Goal: Task Accomplishment & Management: Manage account settings

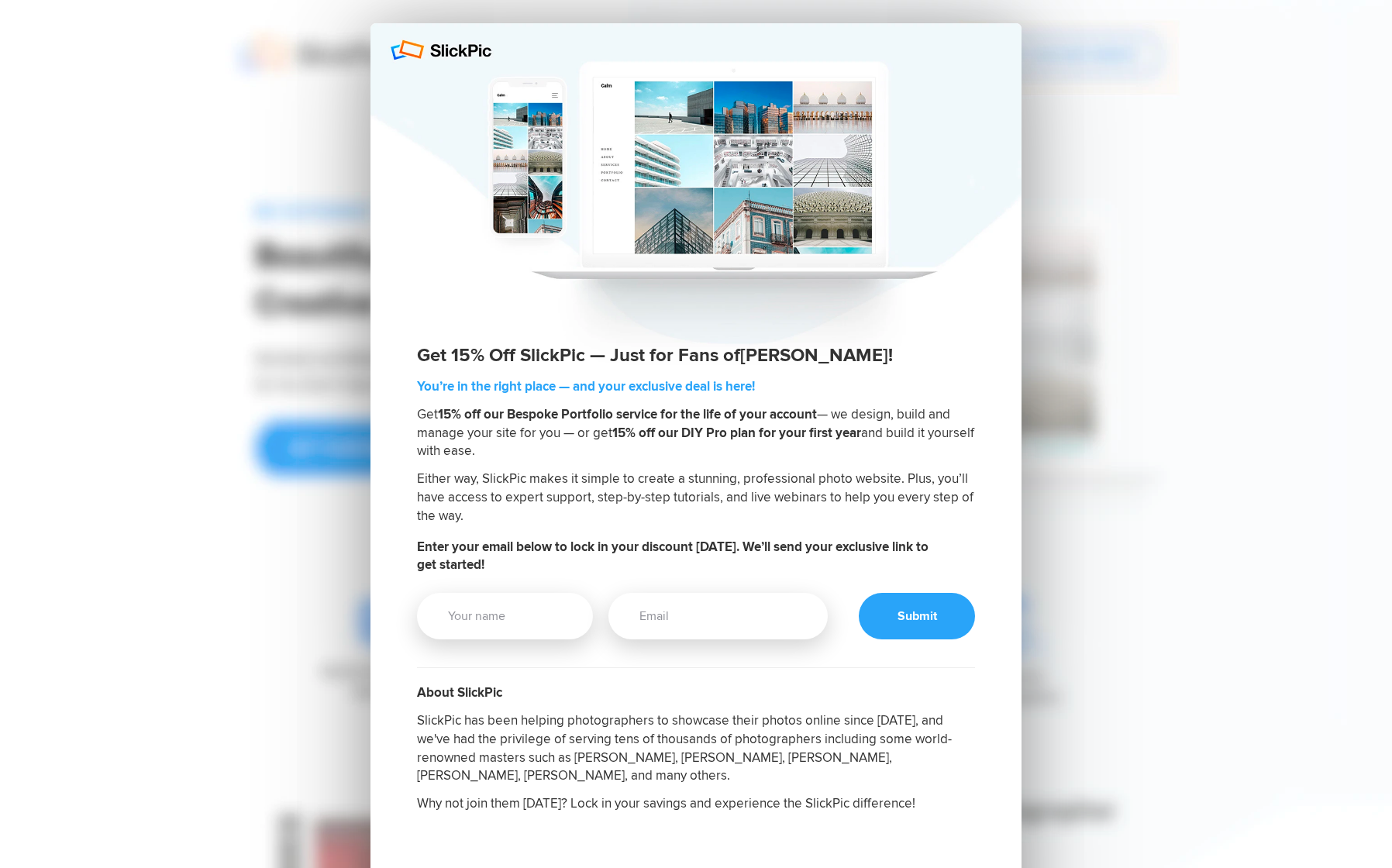
click at [1138, 365] on div "Get 15% Off SlickPic — Just for Fans of Alex Salas ! You’re in the right place …" at bounding box center [696, 587] width 1069 height 1175
click at [422, 44] on div at bounding box center [696, 194] width 651 height 342
click at [387, 53] on div at bounding box center [696, 194] width 651 height 342
click at [1175, 617] on div "Get 15% Off SlickPic — Just for Fans of Alex Salas ! You’re in the right place …" at bounding box center [696, 587] width 1069 height 1175
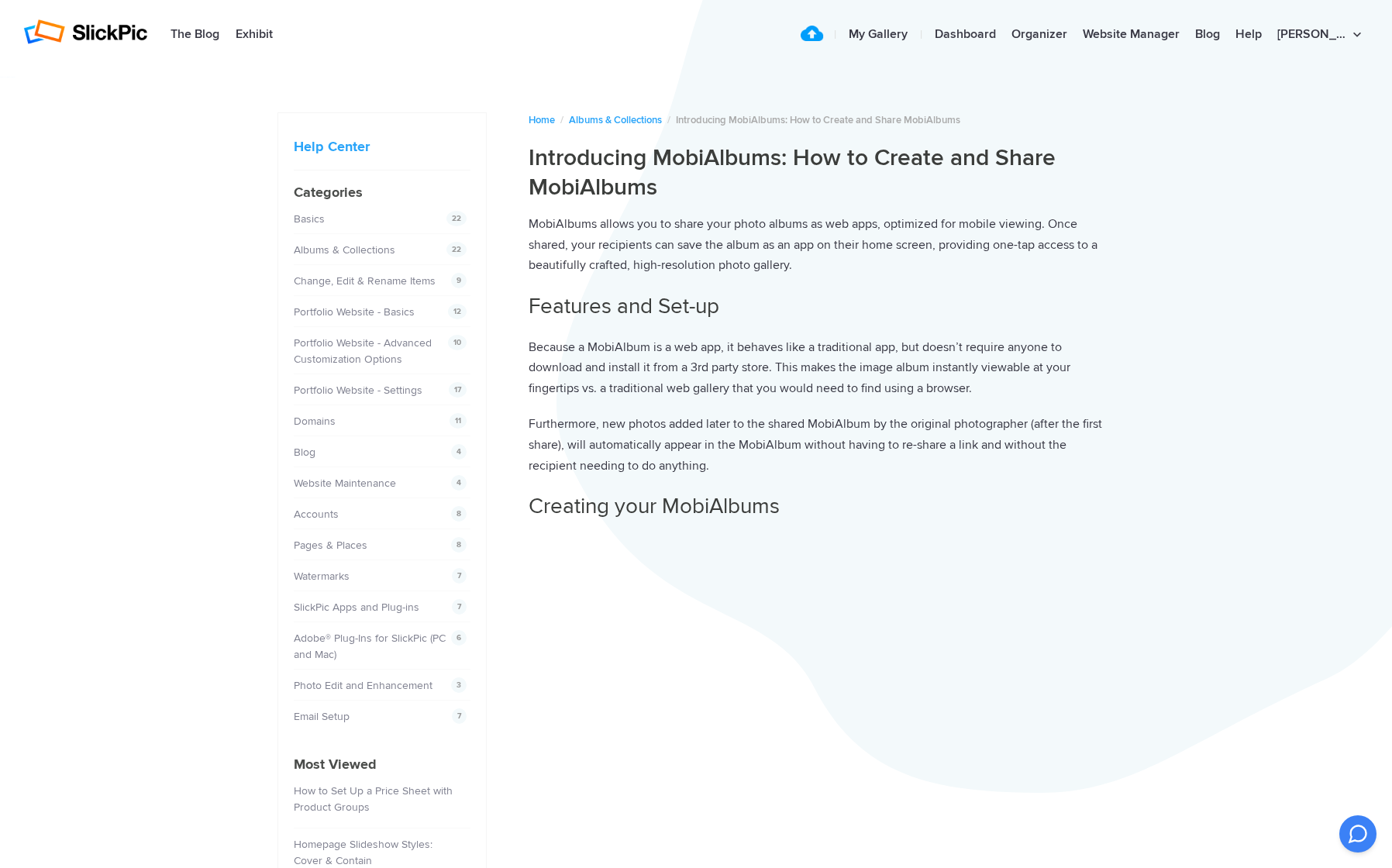
click at [829, 34] on link "Upload" at bounding box center [818, 35] width 21 height 31
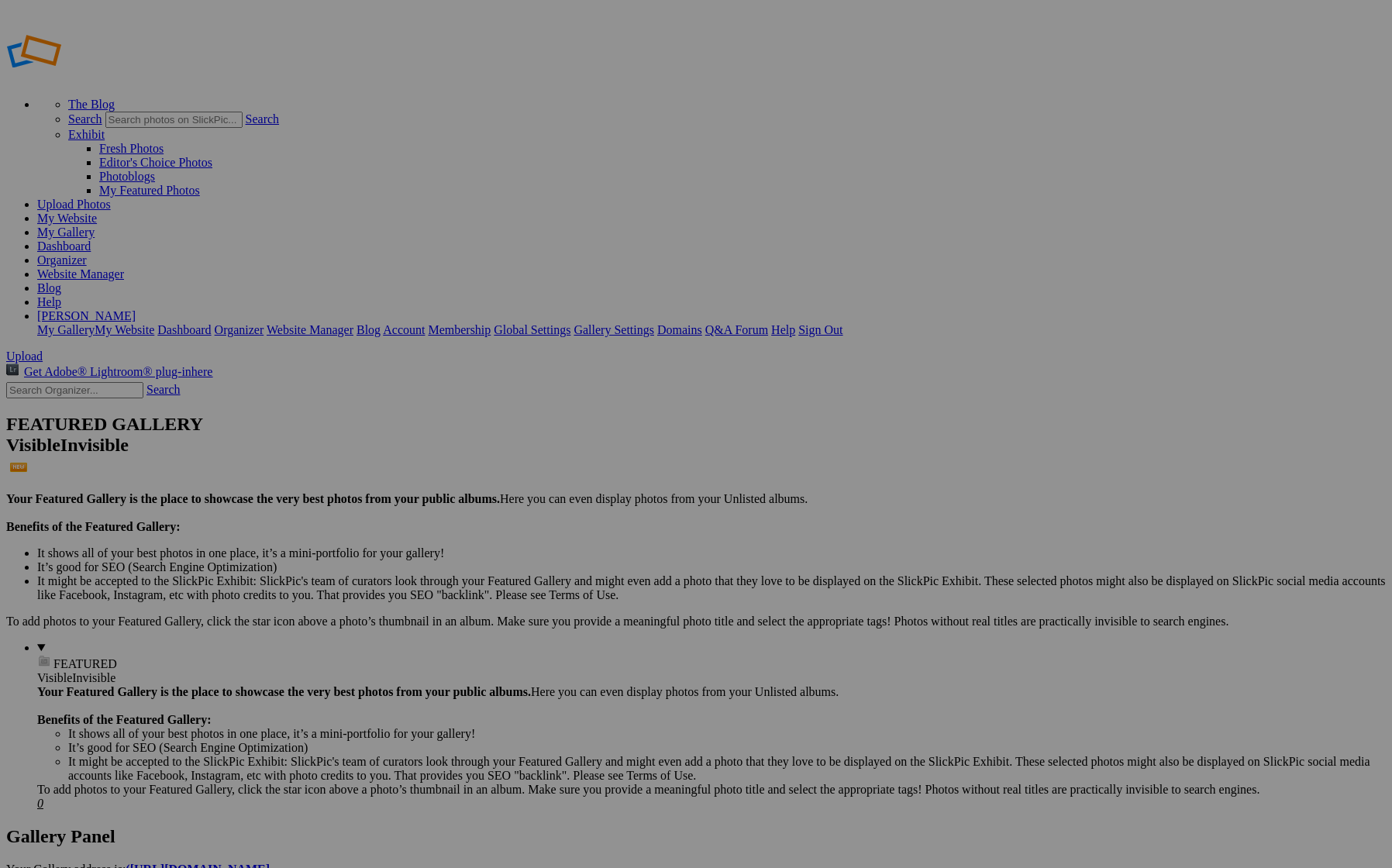
type input "Tadeo"
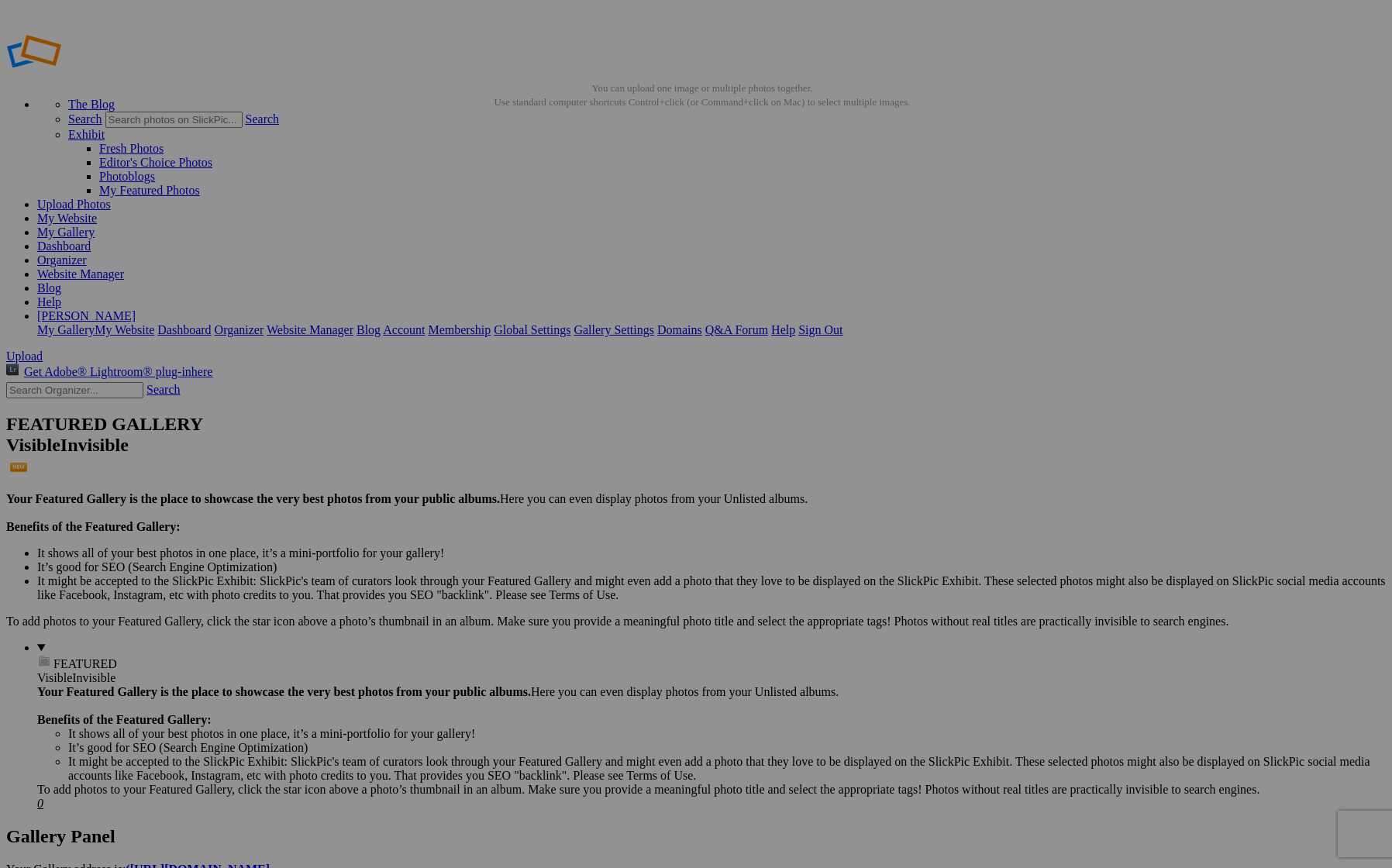
type input "[PERSON_NAME] / Actor"
drag, startPoint x: 417, startPoint y: 83, endPoint x: 234, endPoint y: 67, distance: 183.7
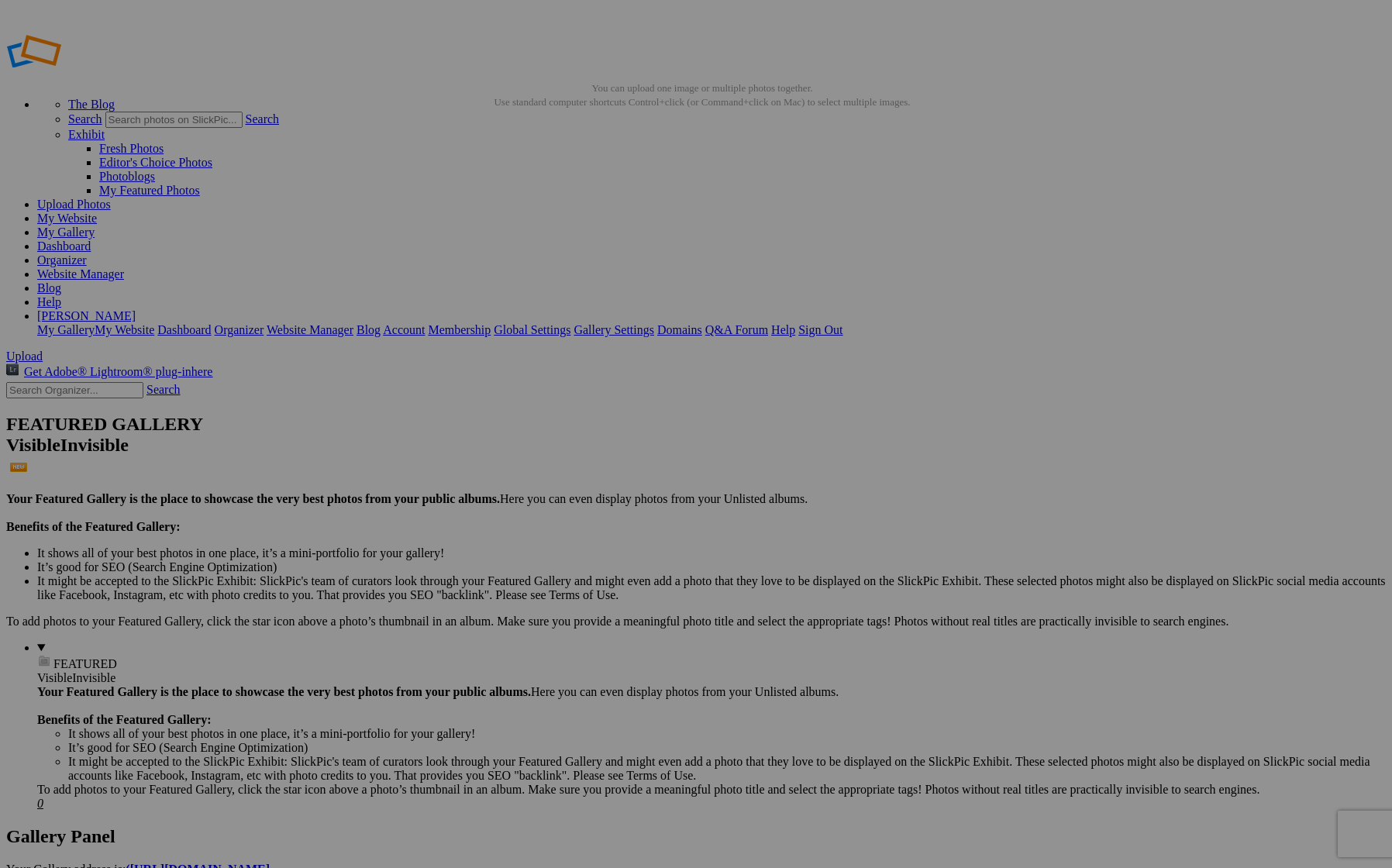
paste input "[PERSON_NAME] / Actor"
type input "[PERSON_NAME] / Actor"
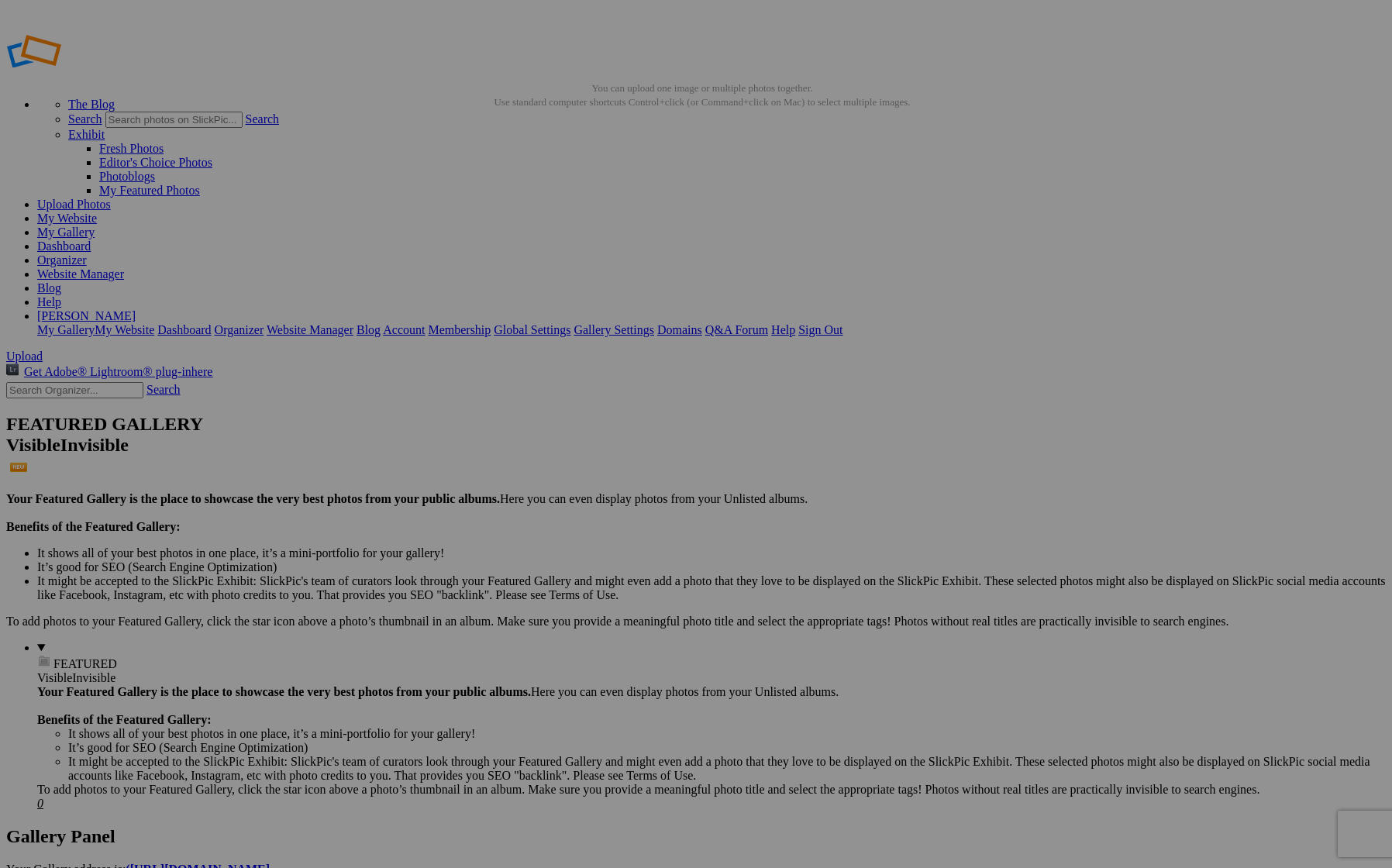
paste input "[PERSON_NAME] / Actor"
type input "[PERSON_NAME] / Actor"
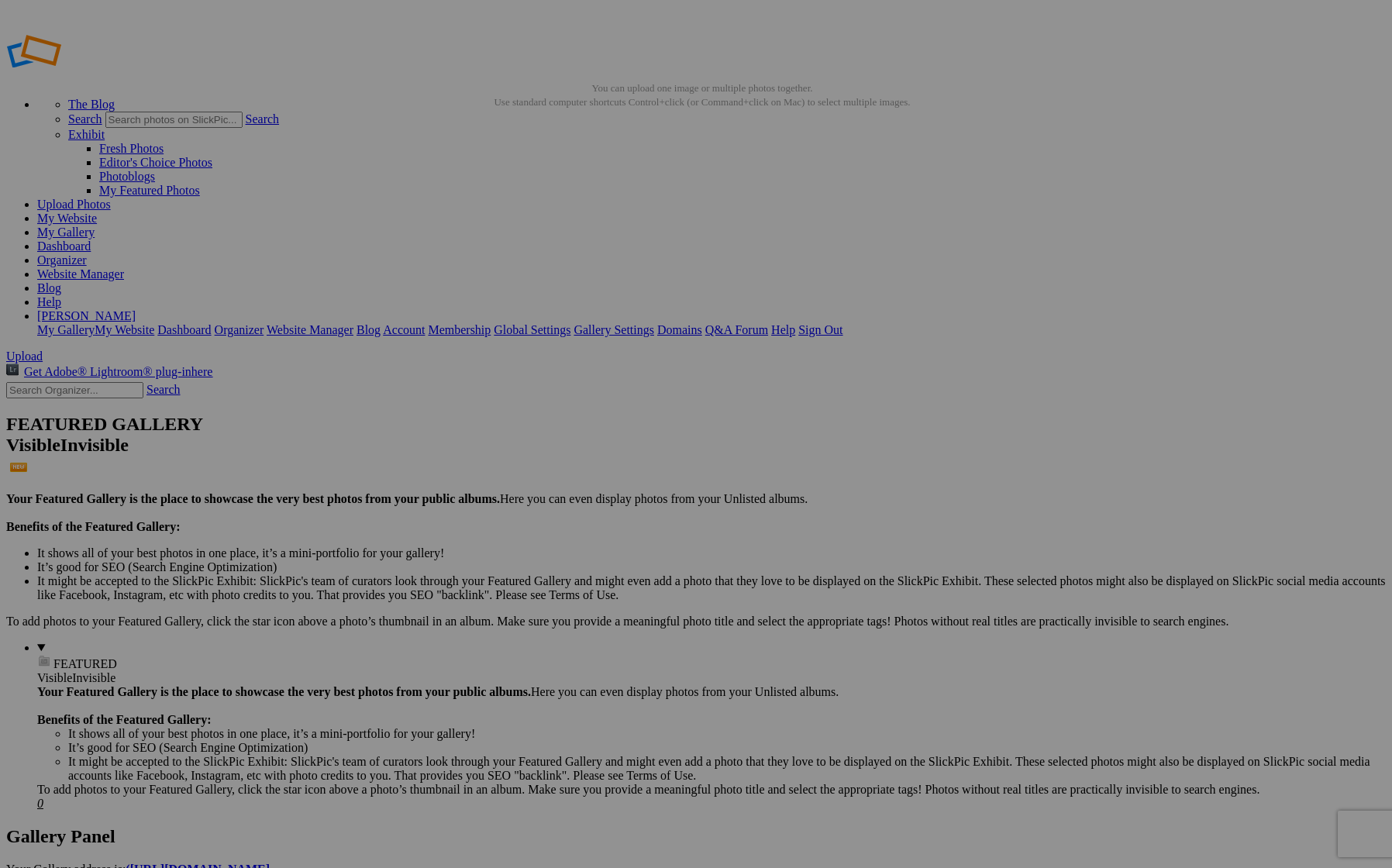
paste input "[PERSON_NAME] / Actor"
type input "[PERSON_NAME] / Actor"
paste input "[PERSON_NAME] / Actor"
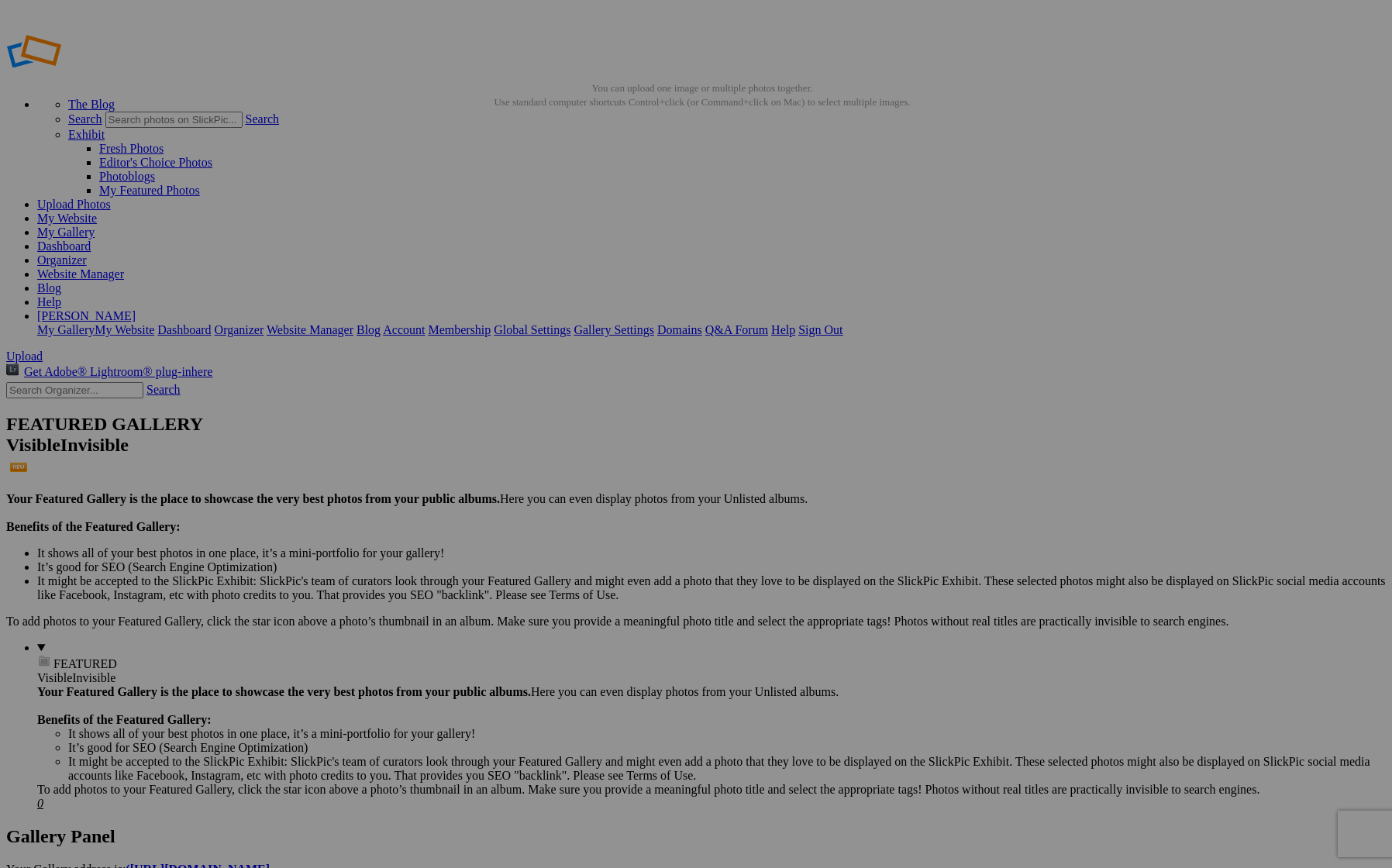
type input "[PERSON_NAME] / Actor"
paste input "[PERSON_NAME] / Actor"
type input "[PERSON_NAME] / Actor"
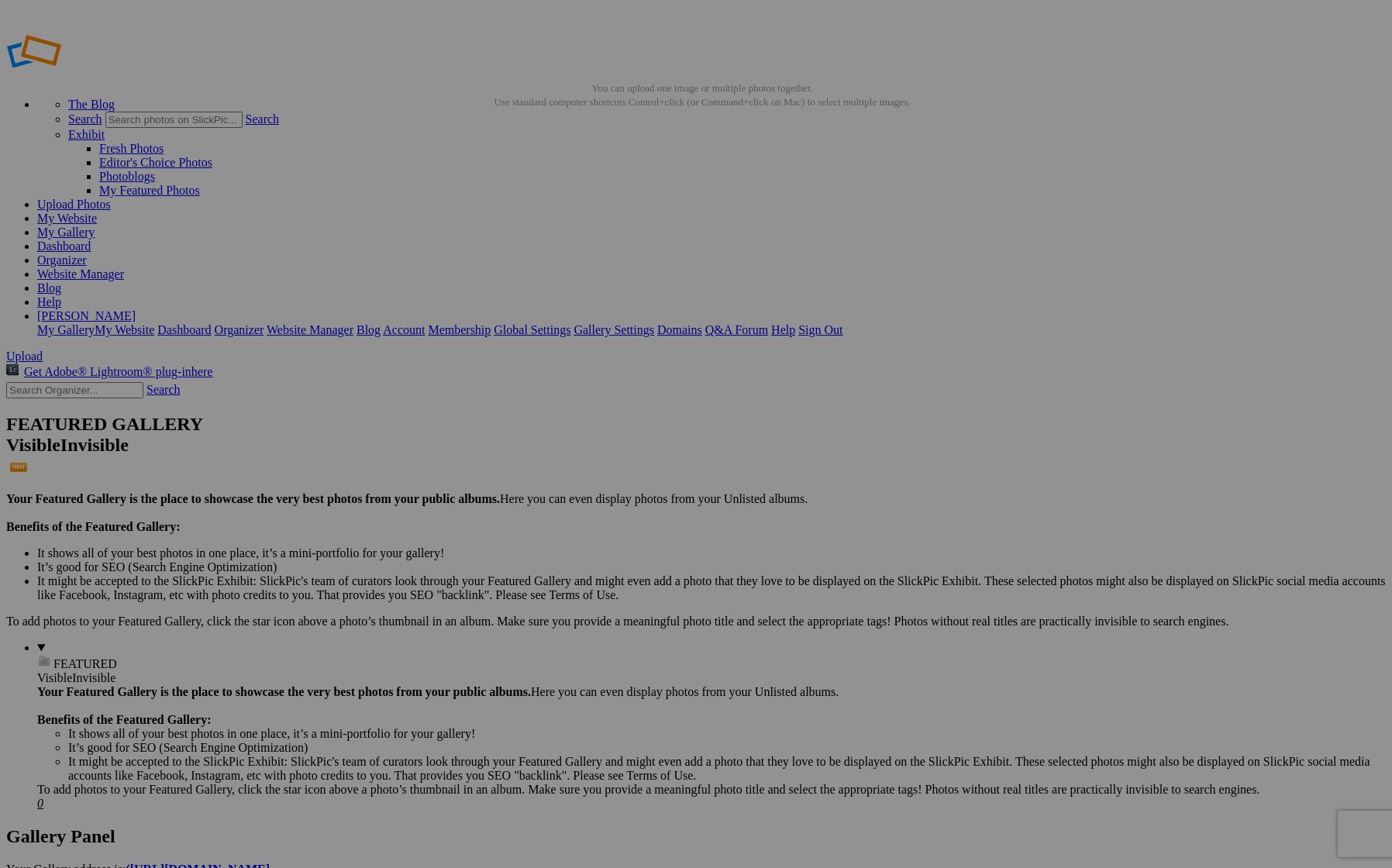
paste input "[PERSON_NAME] / Actor"
type input "[PERSON_NAME] / Actor"
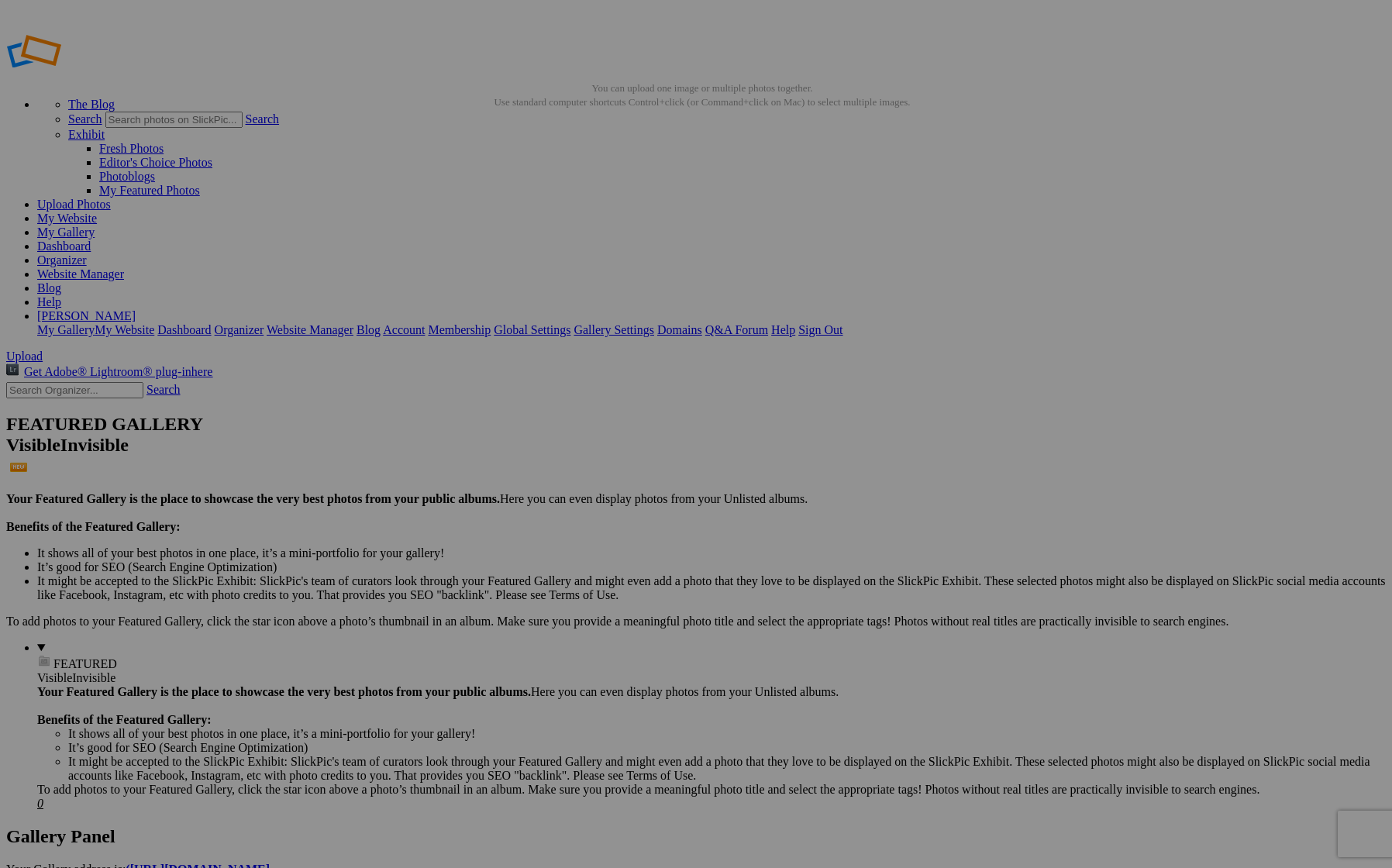
paste input "[PERSON_NAME] / Actor"
type input "[PERSON_NAME] / Actor"
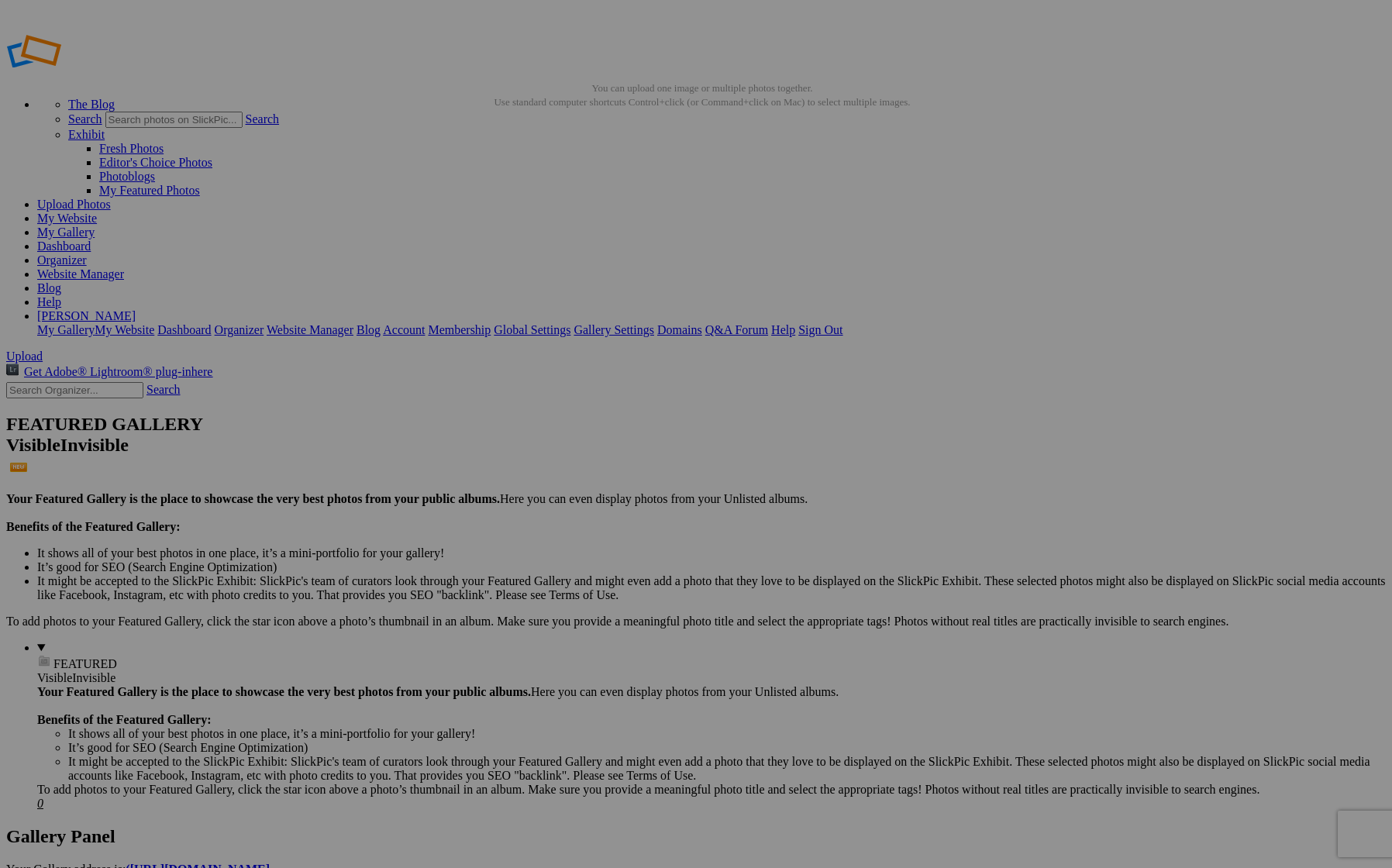
paste input "[PERSON_NAME] / Actor"
type input "[PERSON_NAME] / Actor"
paste input "[PERSON_NAME] / Actor"
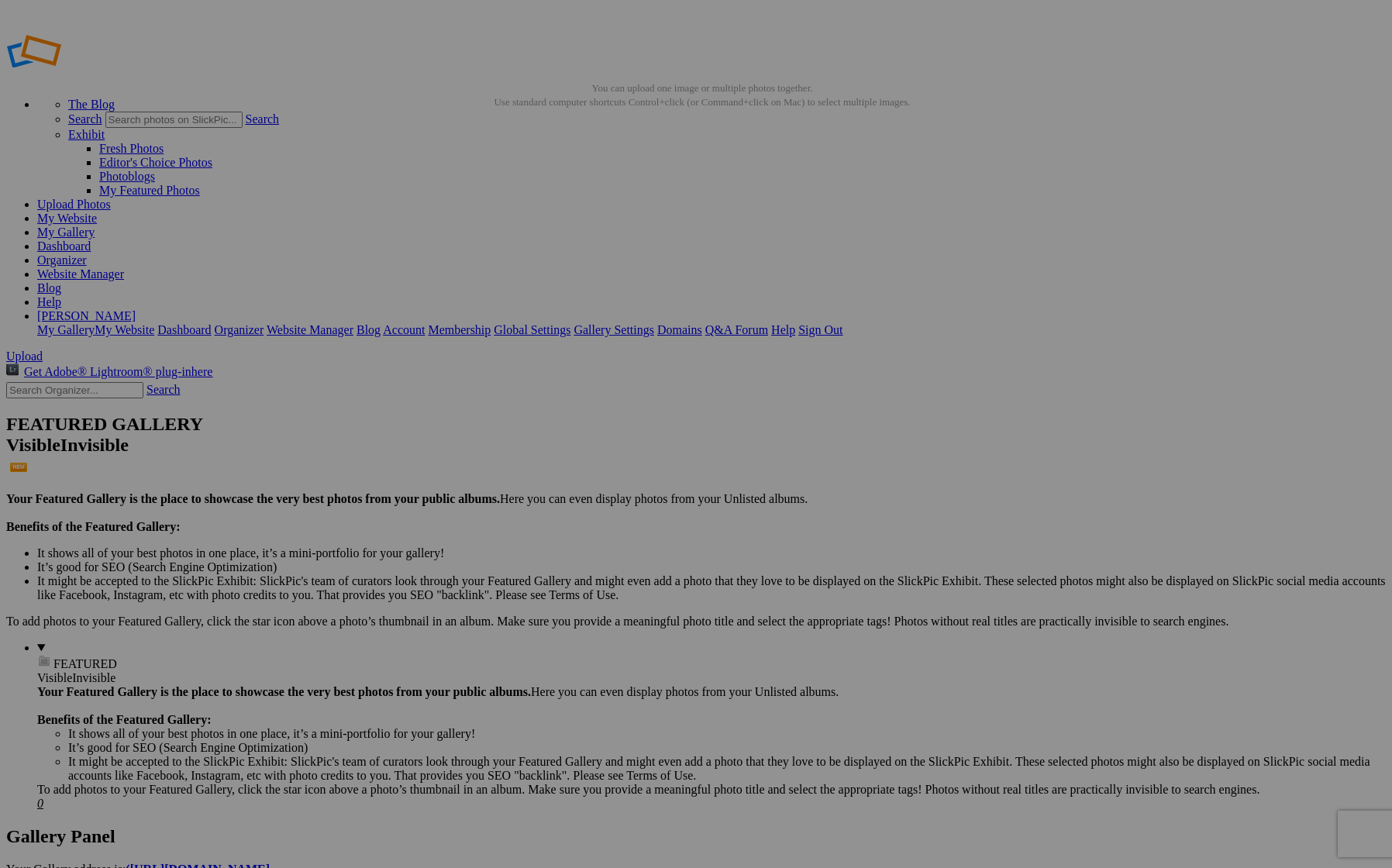
type input "[PERSON_NAME] / Actor"
paste input "[PERSON_NAME] / Actor"
type input "[PERSON_NAME] / Actor"
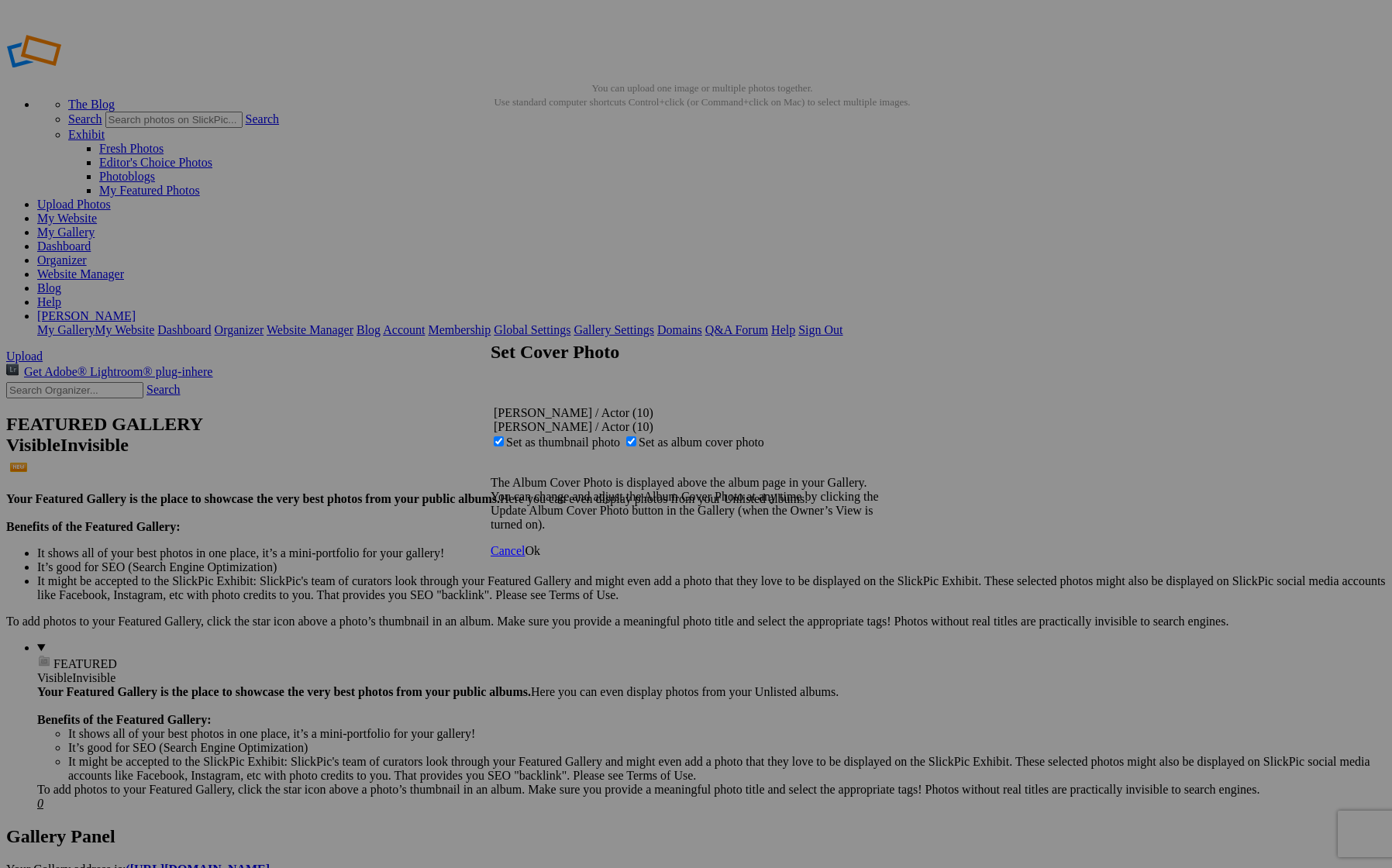
click at [540, 558] on link "Ok" at bounding box center [532, 551] width 15 height 13
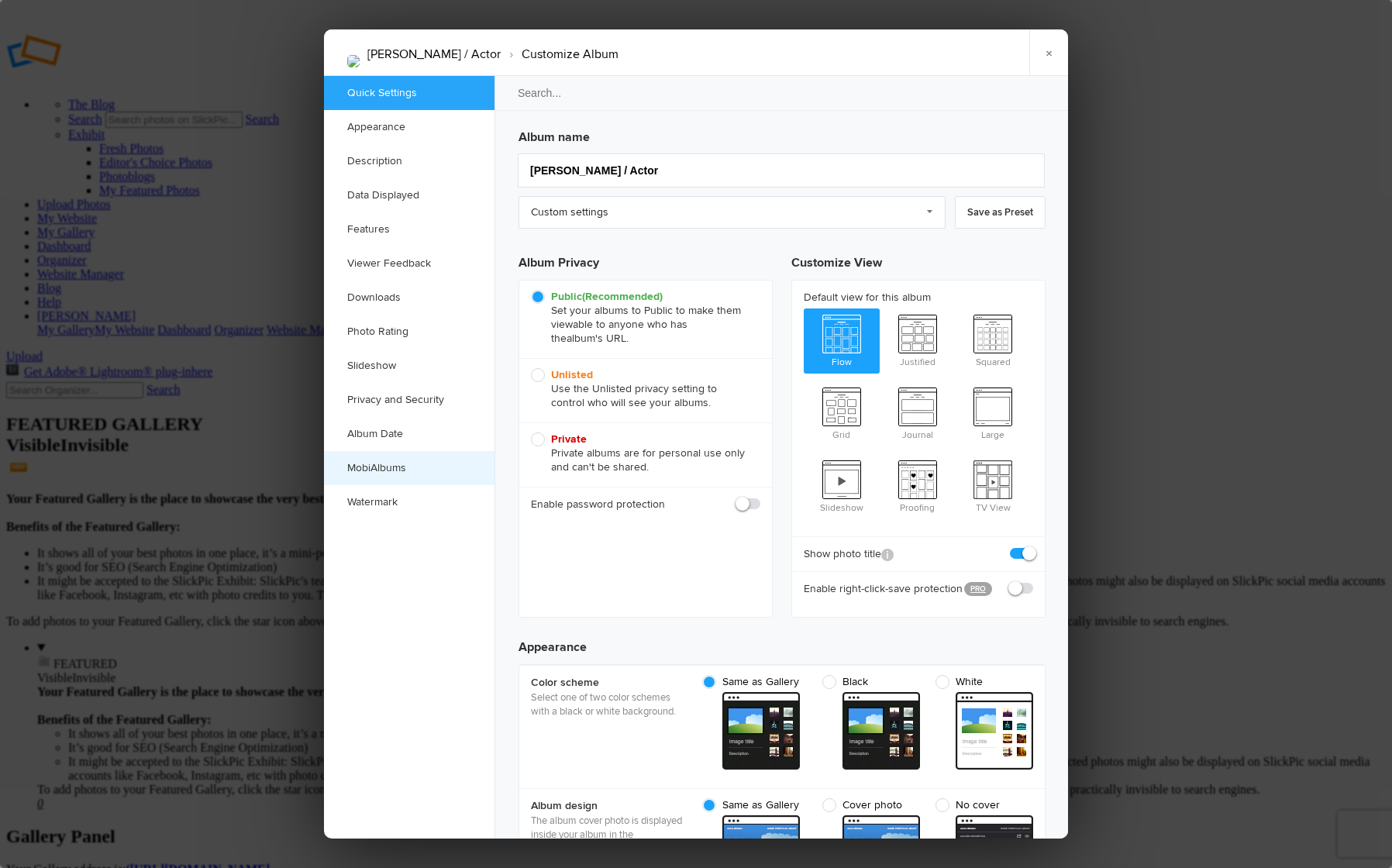
click at [410, 462] on link "MobiAlbums" at bounding box center [409, 468] width 170 height 34
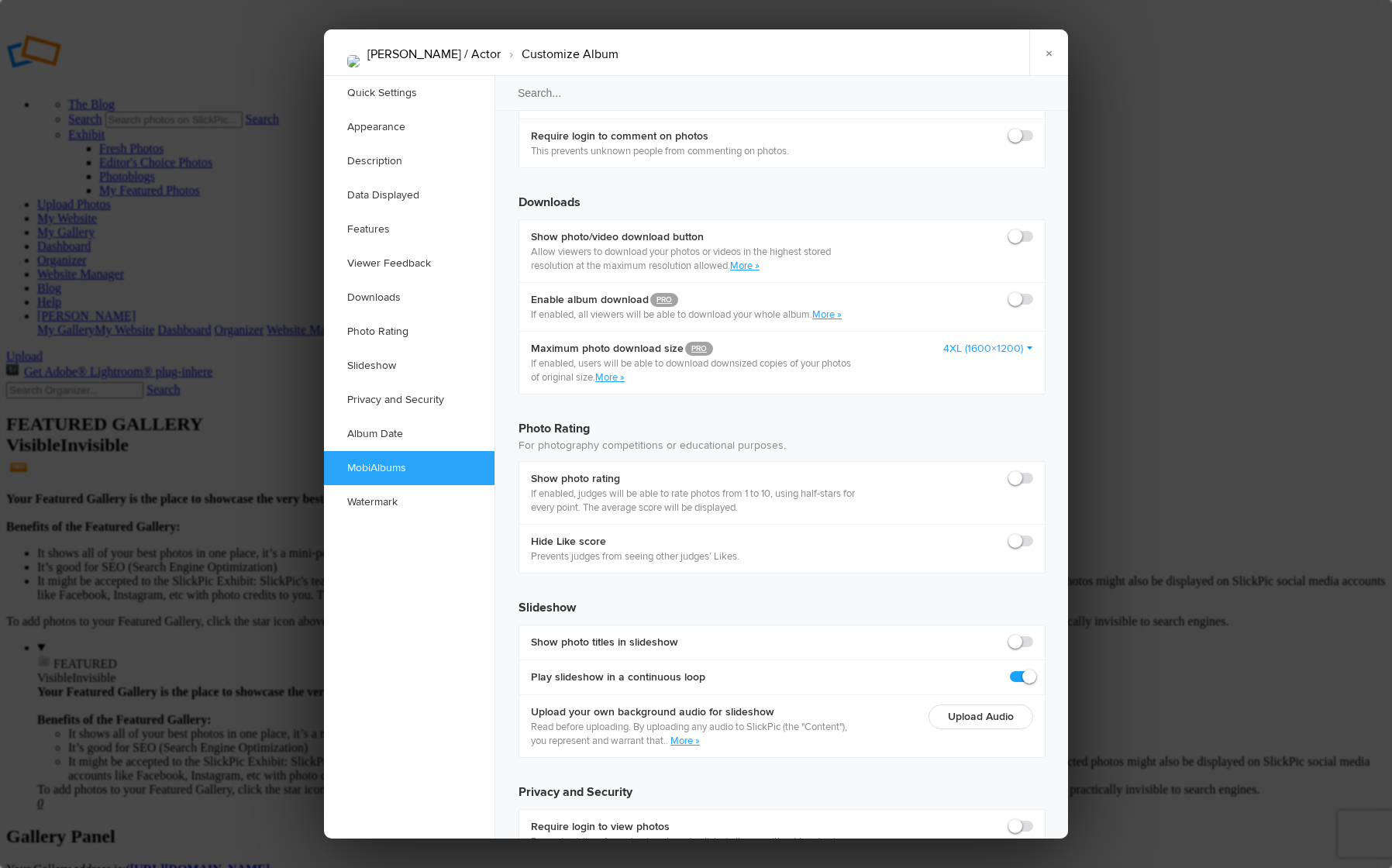
scroll to position [3195, 0]
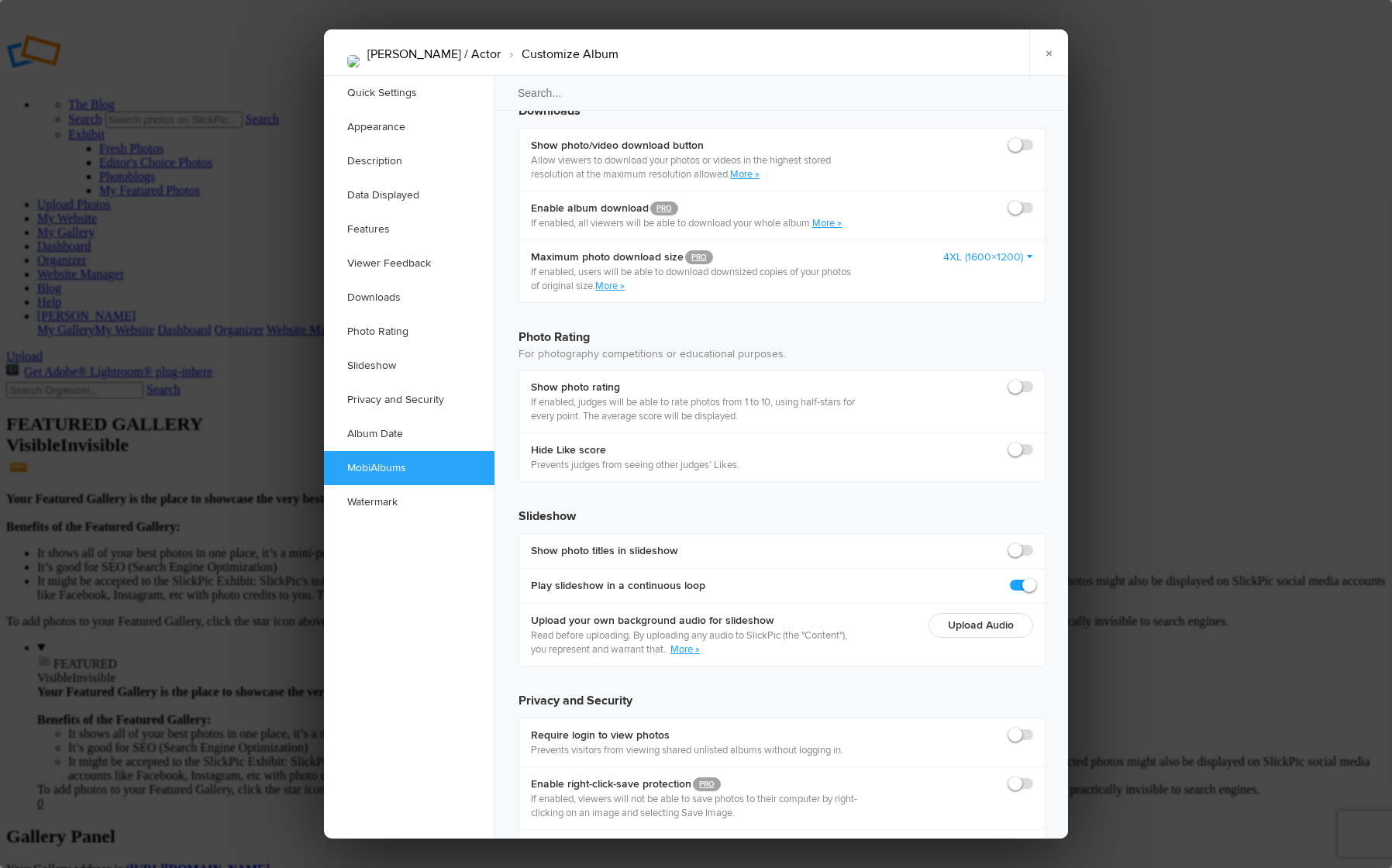
checkbox input "true"
type input "[PERSON_NAME] / Actor"
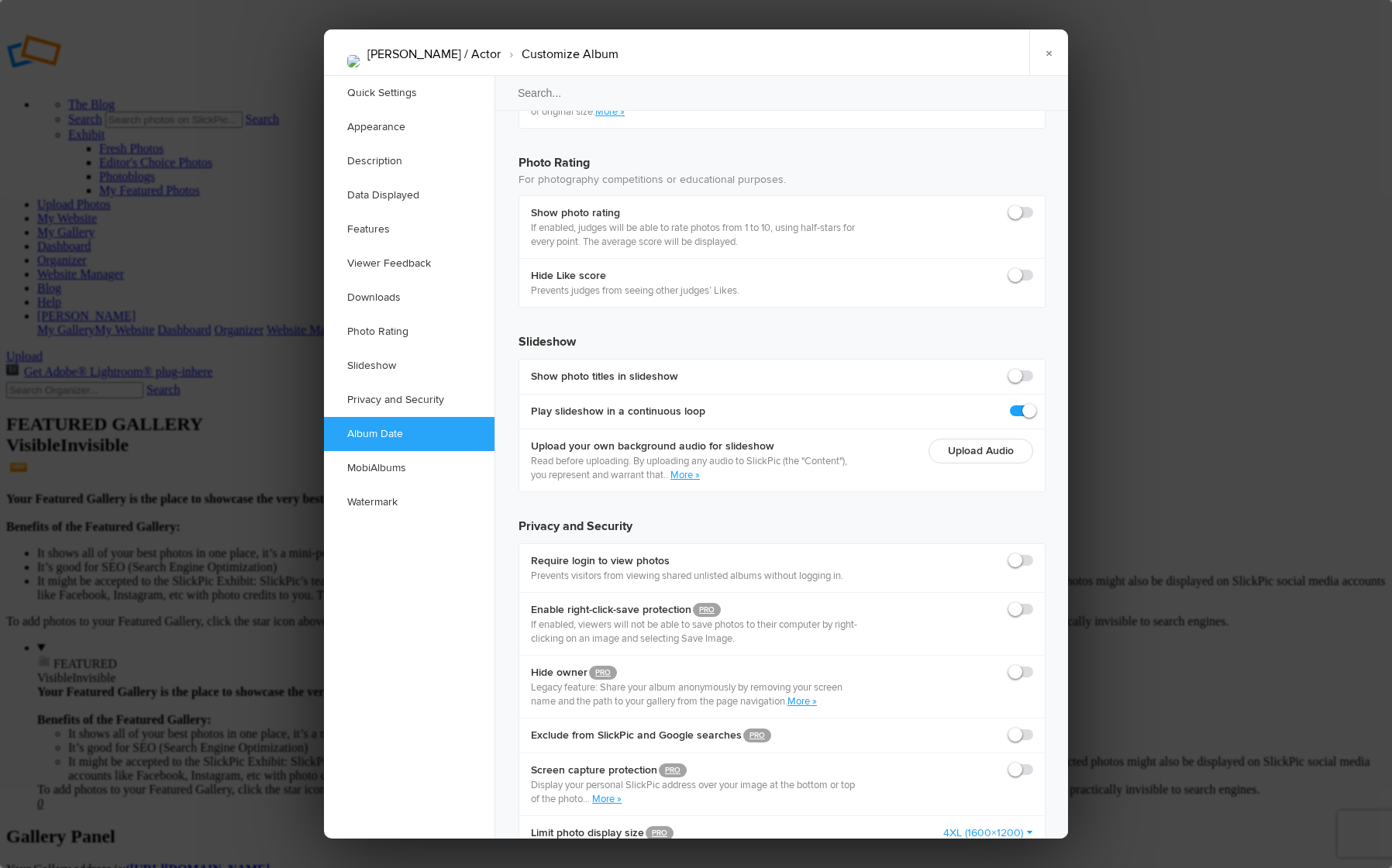
scroll to position [3375, 0]
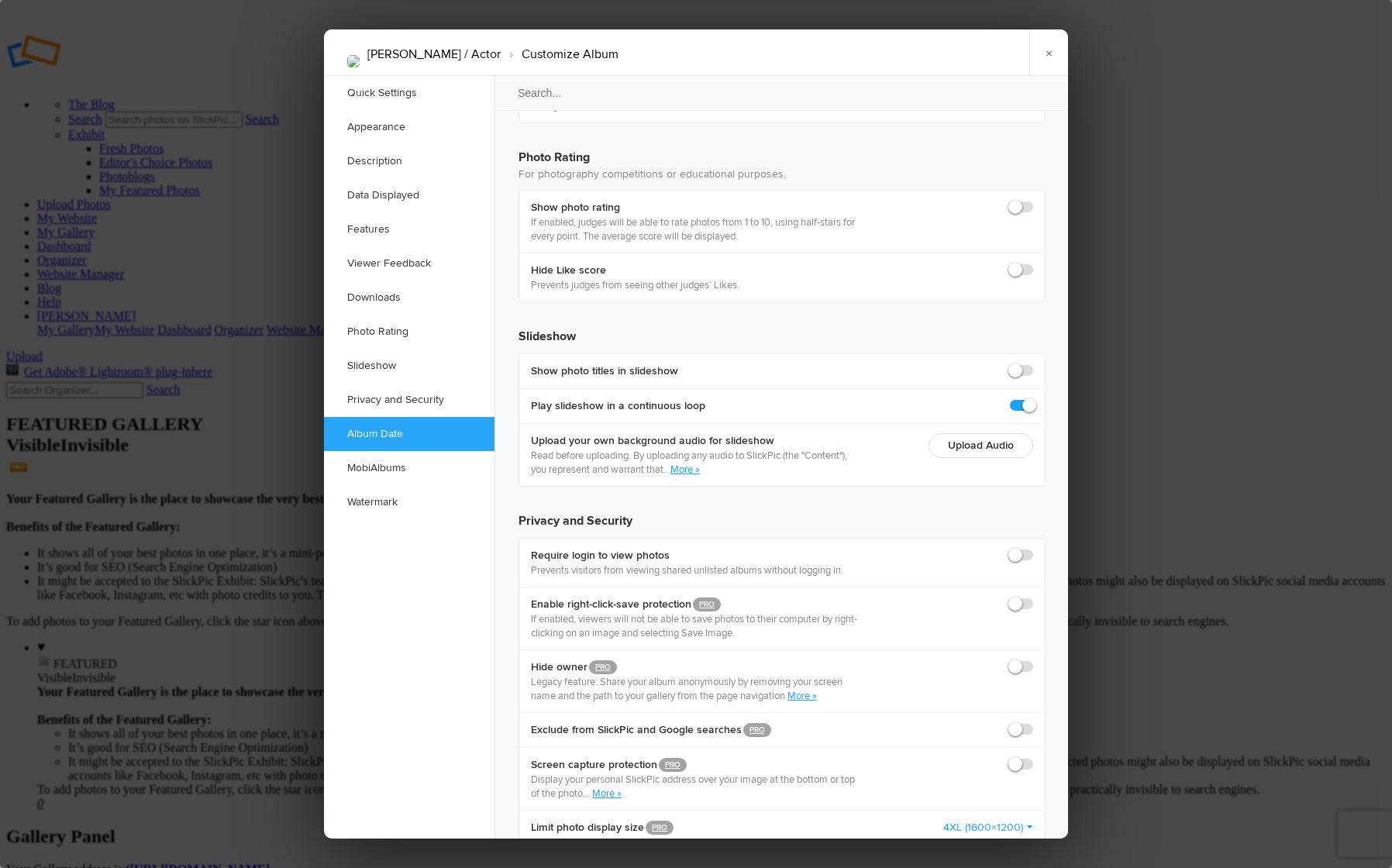
drag, startPoint x: 758, startPoint y: 2147, endPoint x: 521, endPoint y: 2084, distance: 245.2
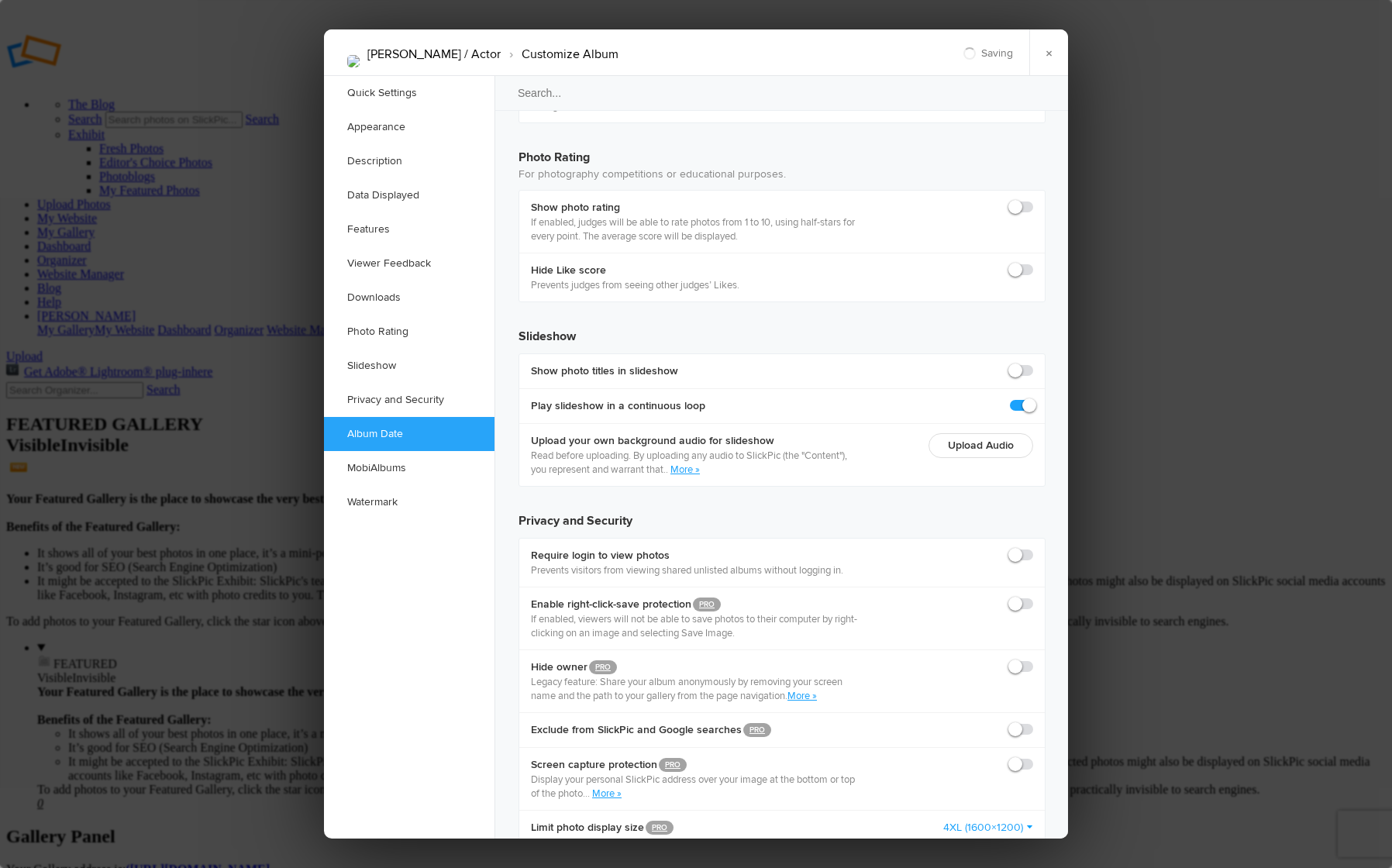
drag, startPoint x: 622, startPoint y: 2085, endPoint x: 580, endPoint y: 2083, distance: 42.0
drag, startPoint x: 626, startPoint y: 2088, endPoint x: 583, endPoint y: 2089, distance: 43.0
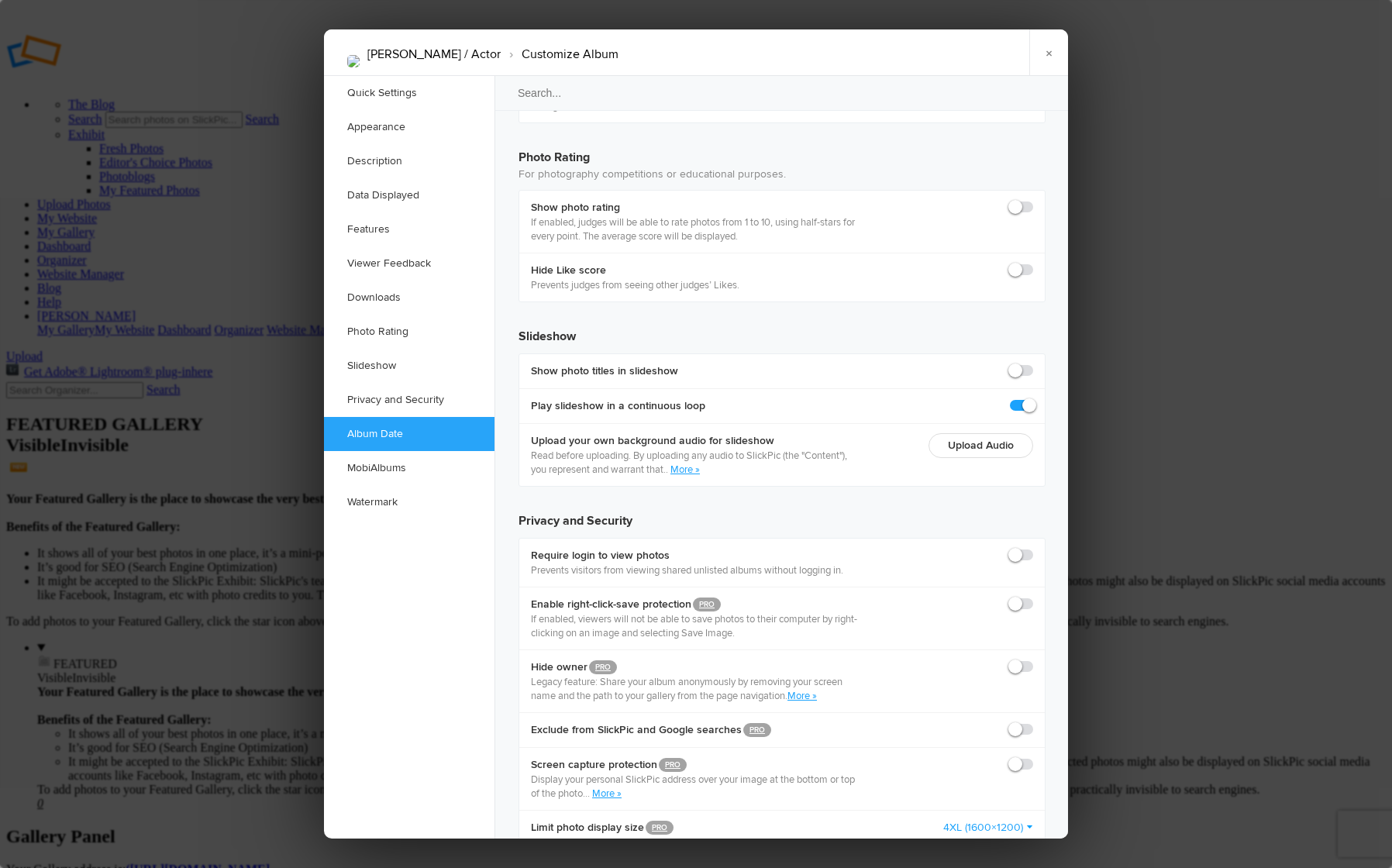
drag, startPoint x: 748, startPoint y: 2143, endPoint x: 526, endPoint y: 2083, distance: 230.0
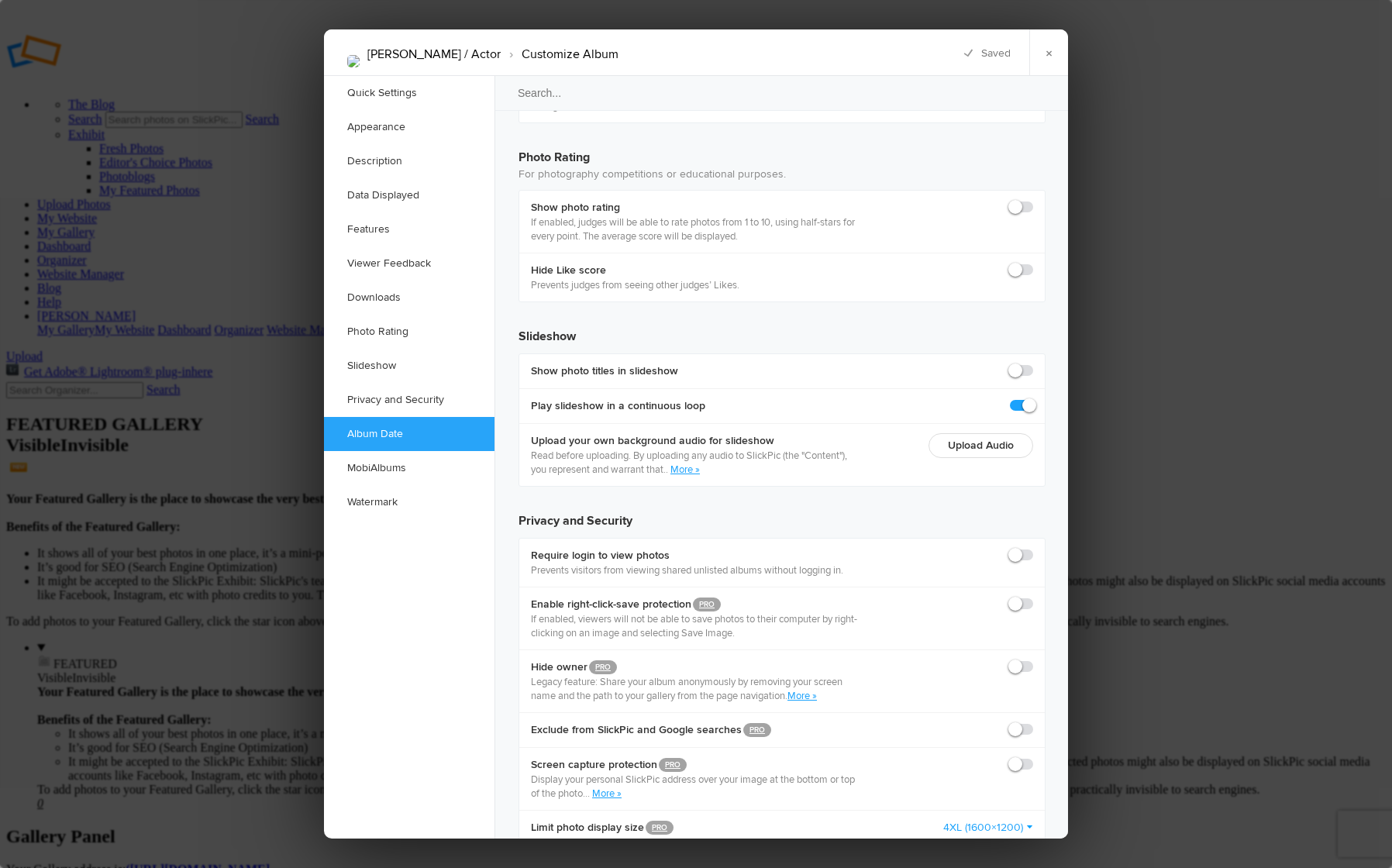
copy body "[PERSON_NAME] / Actor / Baile Edad: 10 años Contacto [GEOGRAPHIC_DATA]: [PHONE_…"
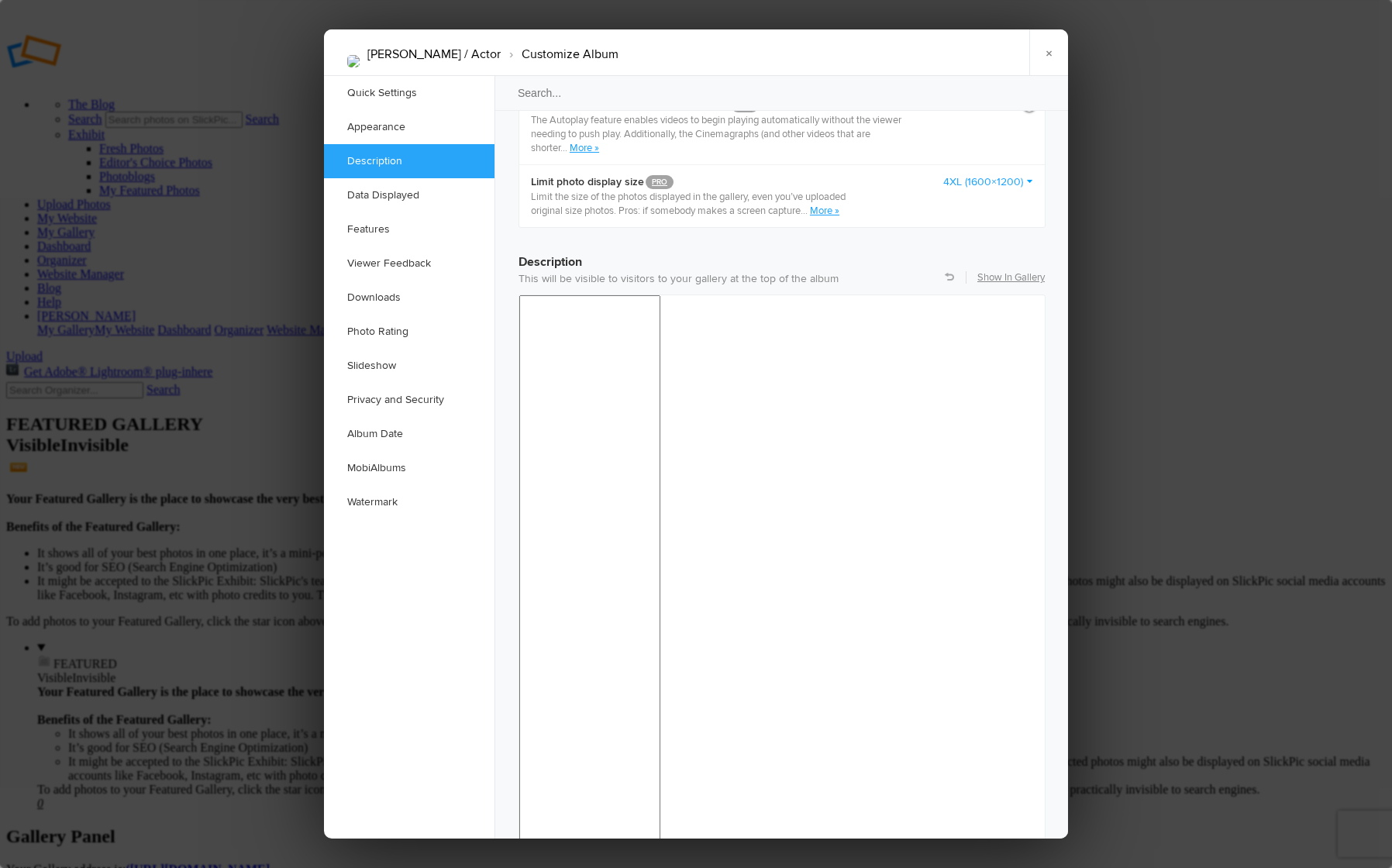
scroll to position [1105, 0]
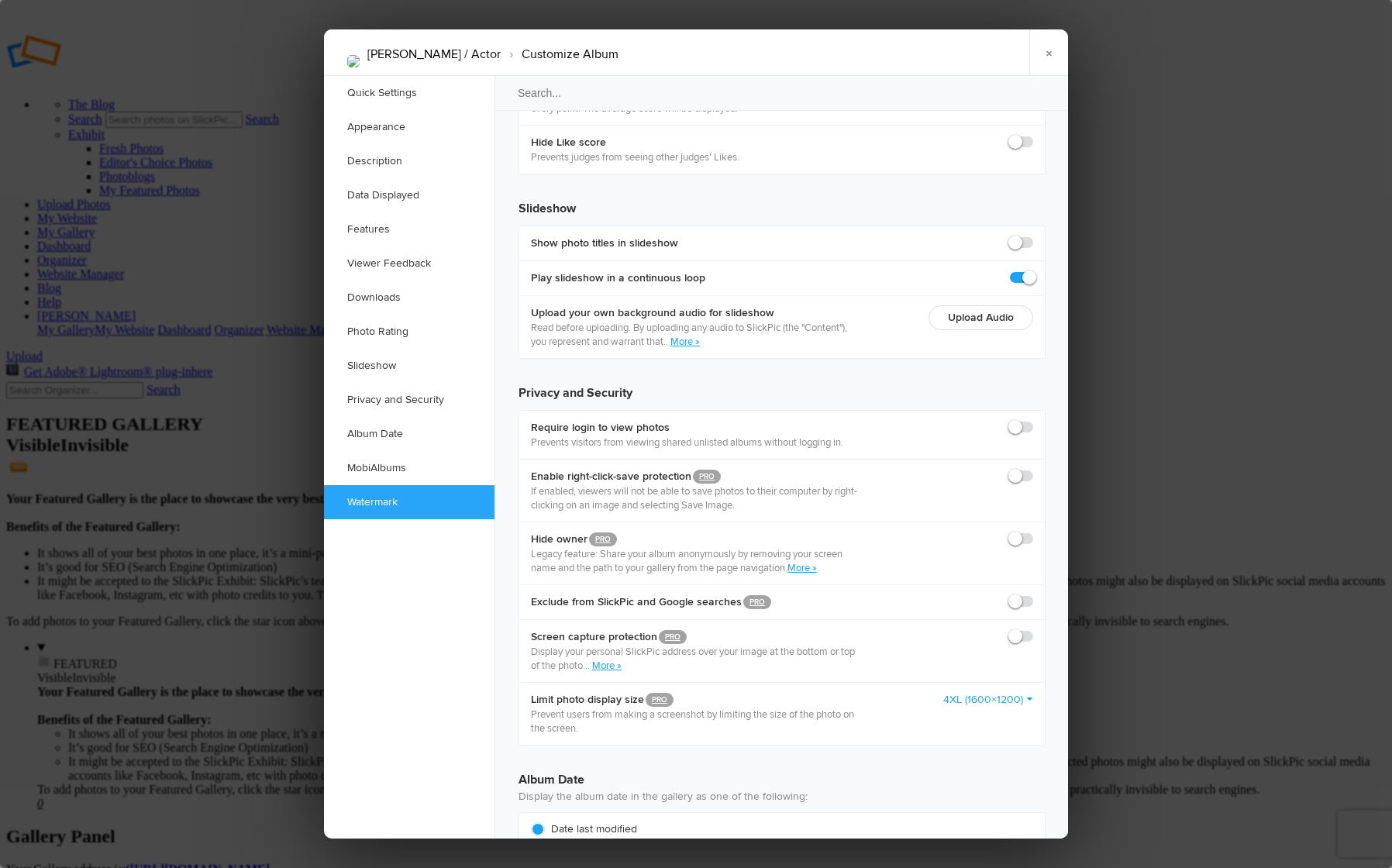
scroll to position [3573, 0]
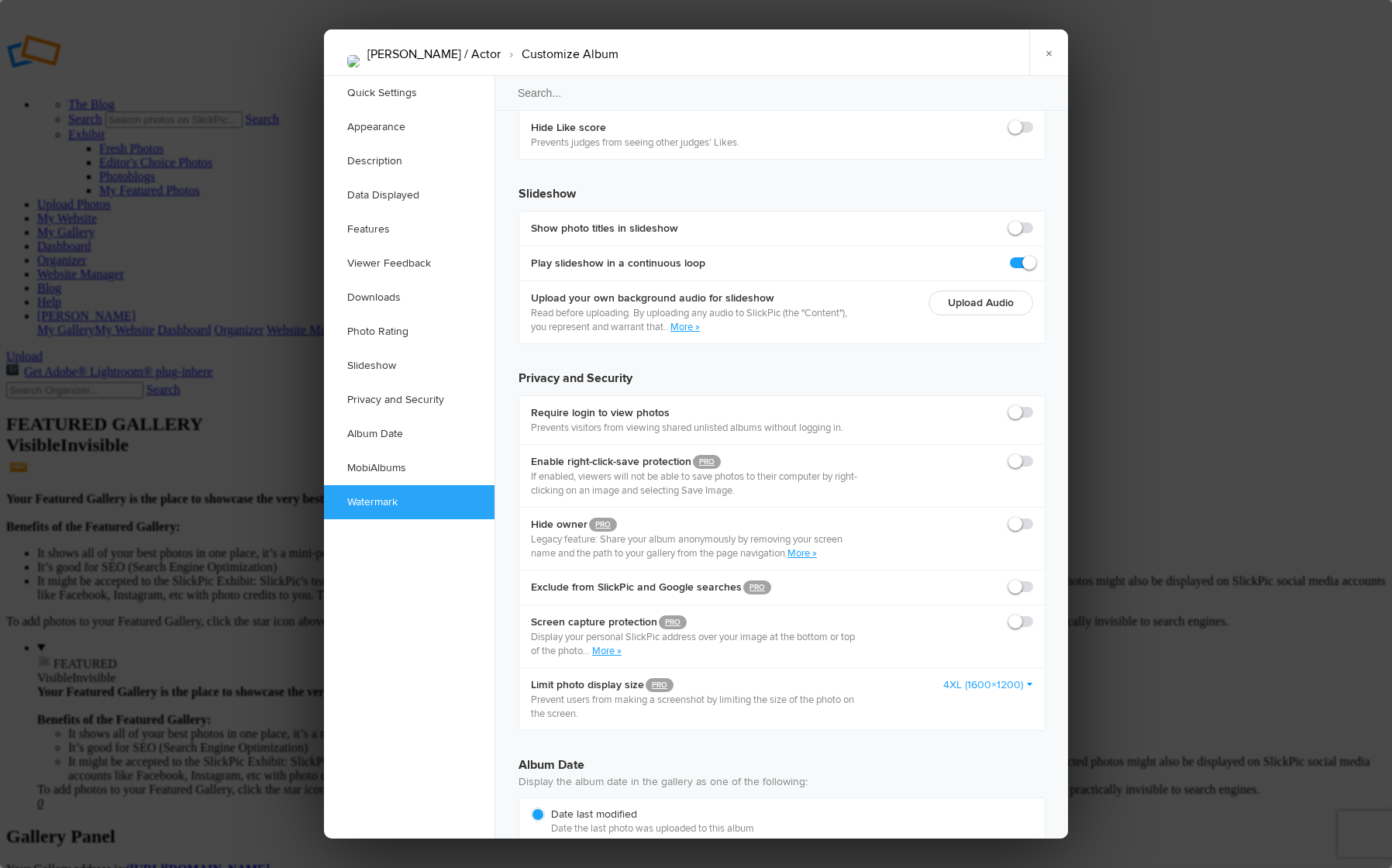
click at [431, 712] on ul "Quick Settings Appearance Description Data Displayed Features Viewer Feedback D…" at bounding box center [409, 457] width 170 height 762
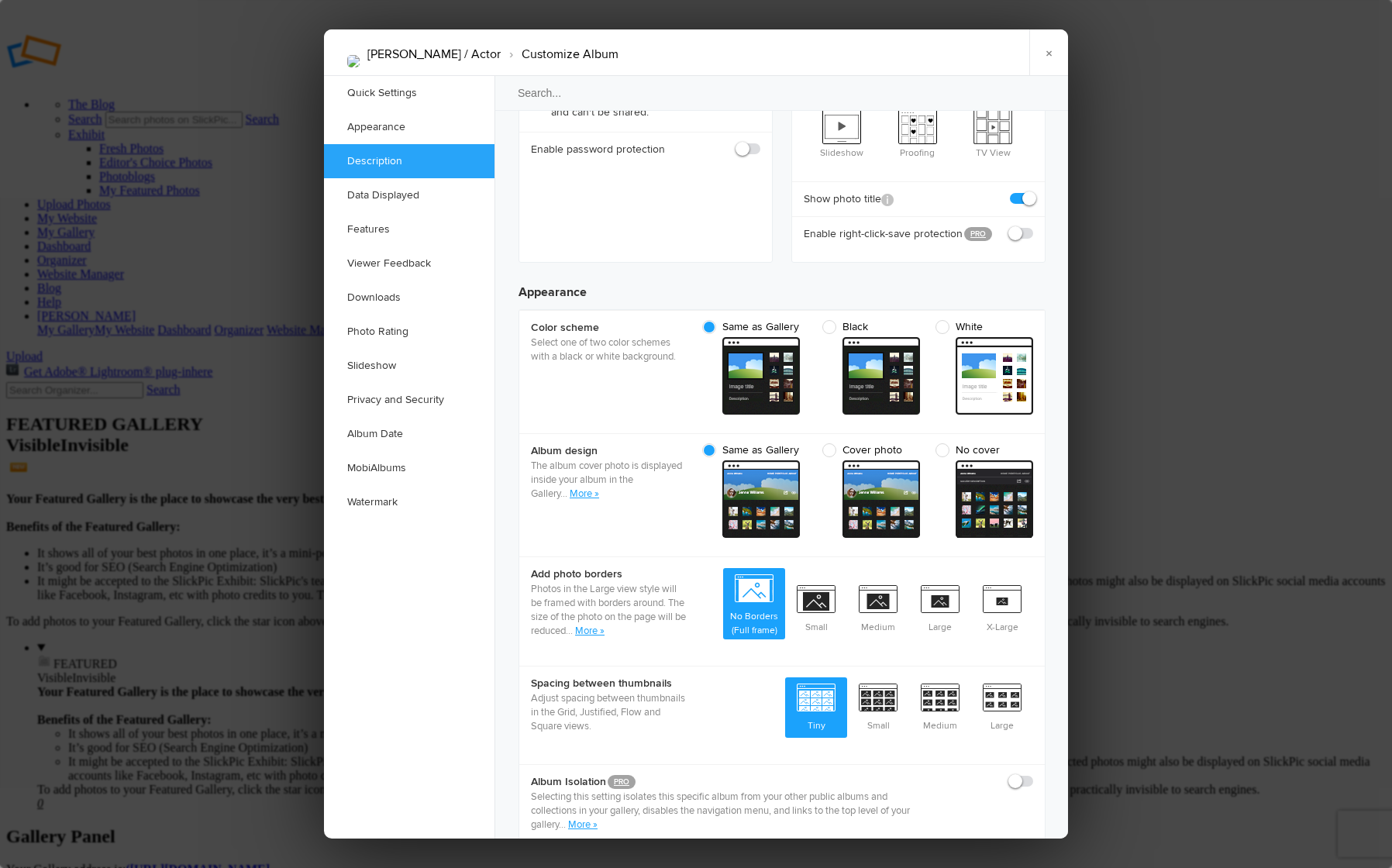
scroll to position [0, 0]
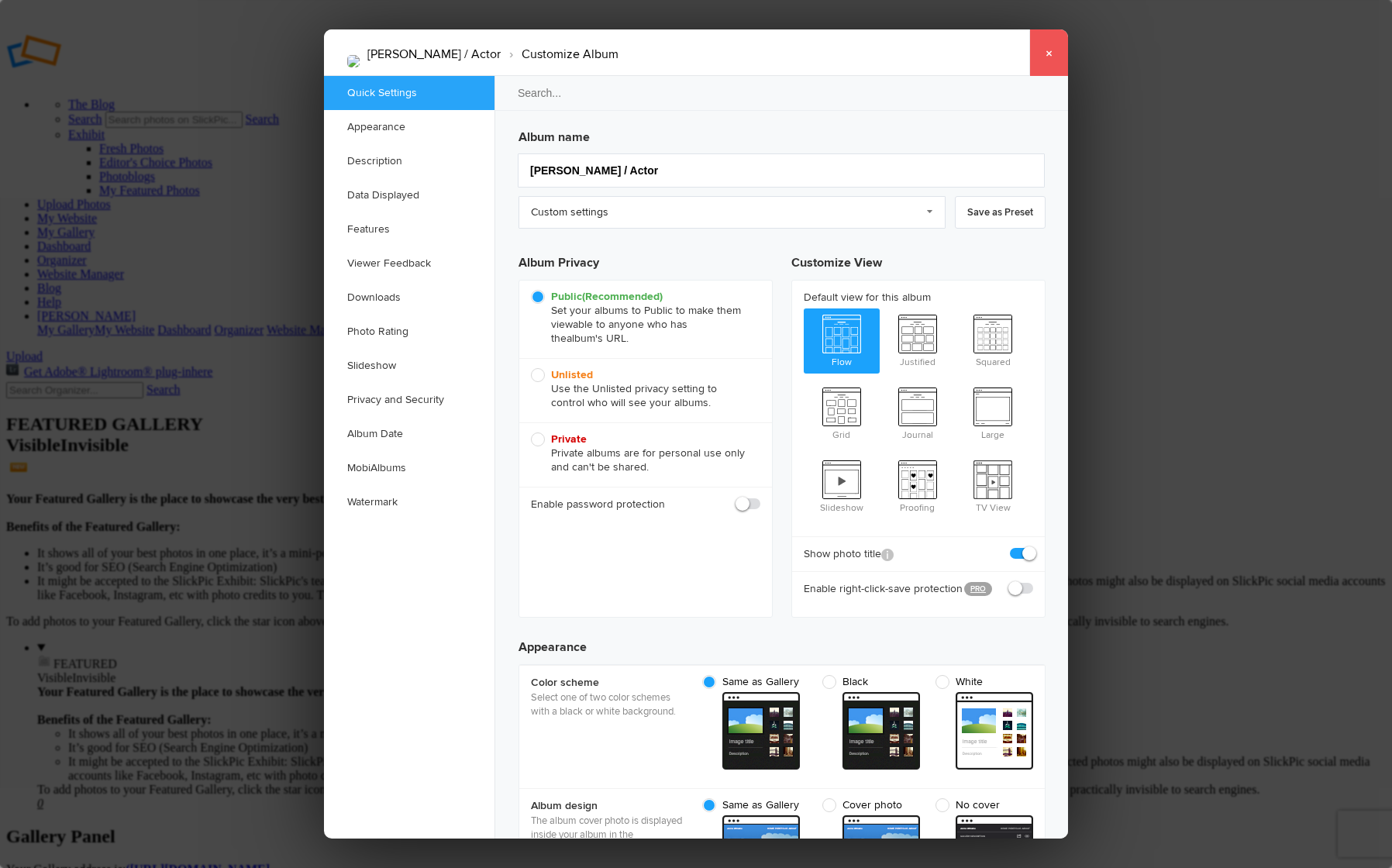
click at [1051, 62] on link "×" at bounding box center [1049, 52] width 39 height 46
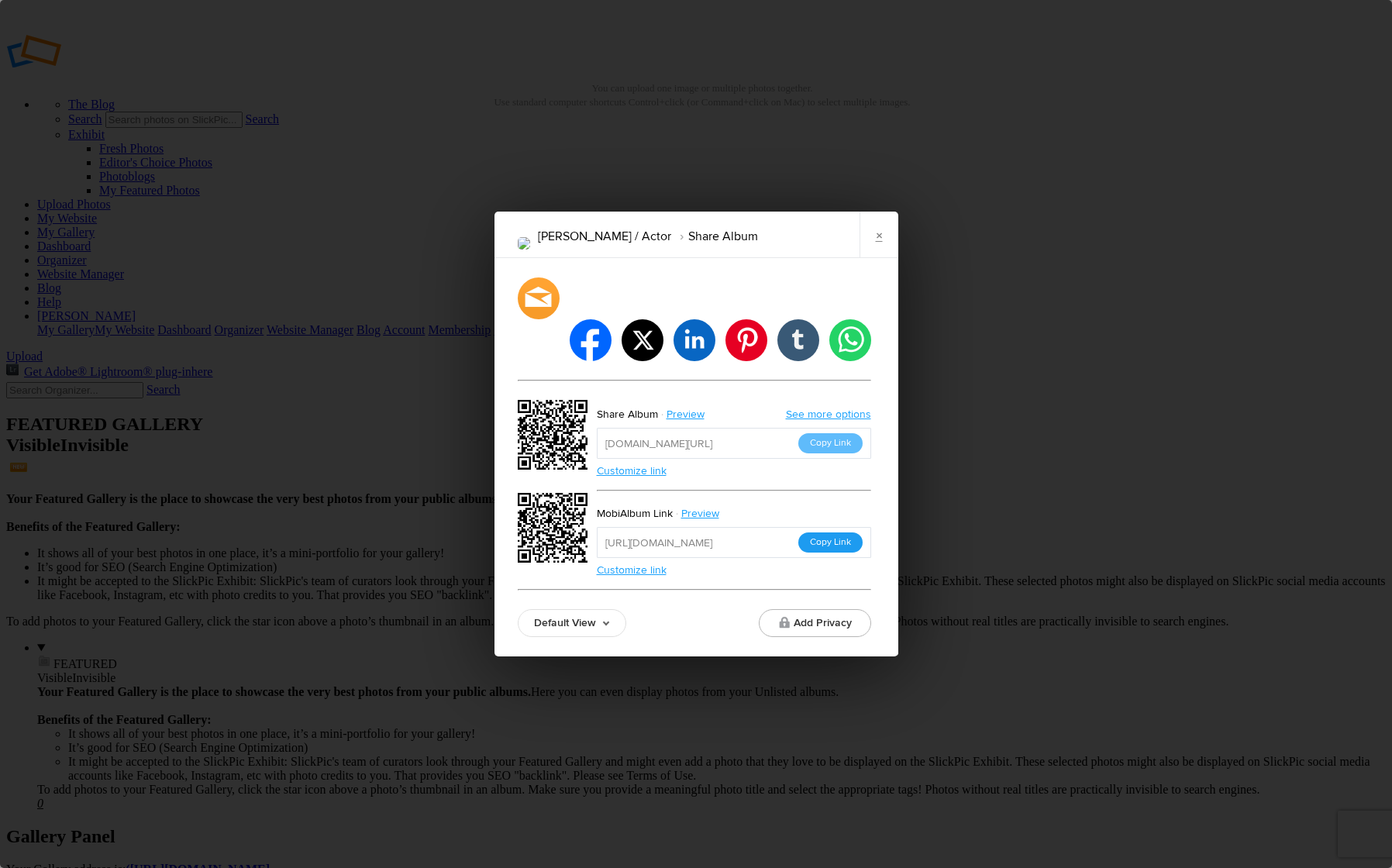
click at [833, 533] on button "Copy Link" at bounding box center [830, 543] width 65 height 20
click at [880, 258] on link "×" at bounding box center [880, 235] width 39 height 46
